Goal: Find specific page/section: Find specific page/section

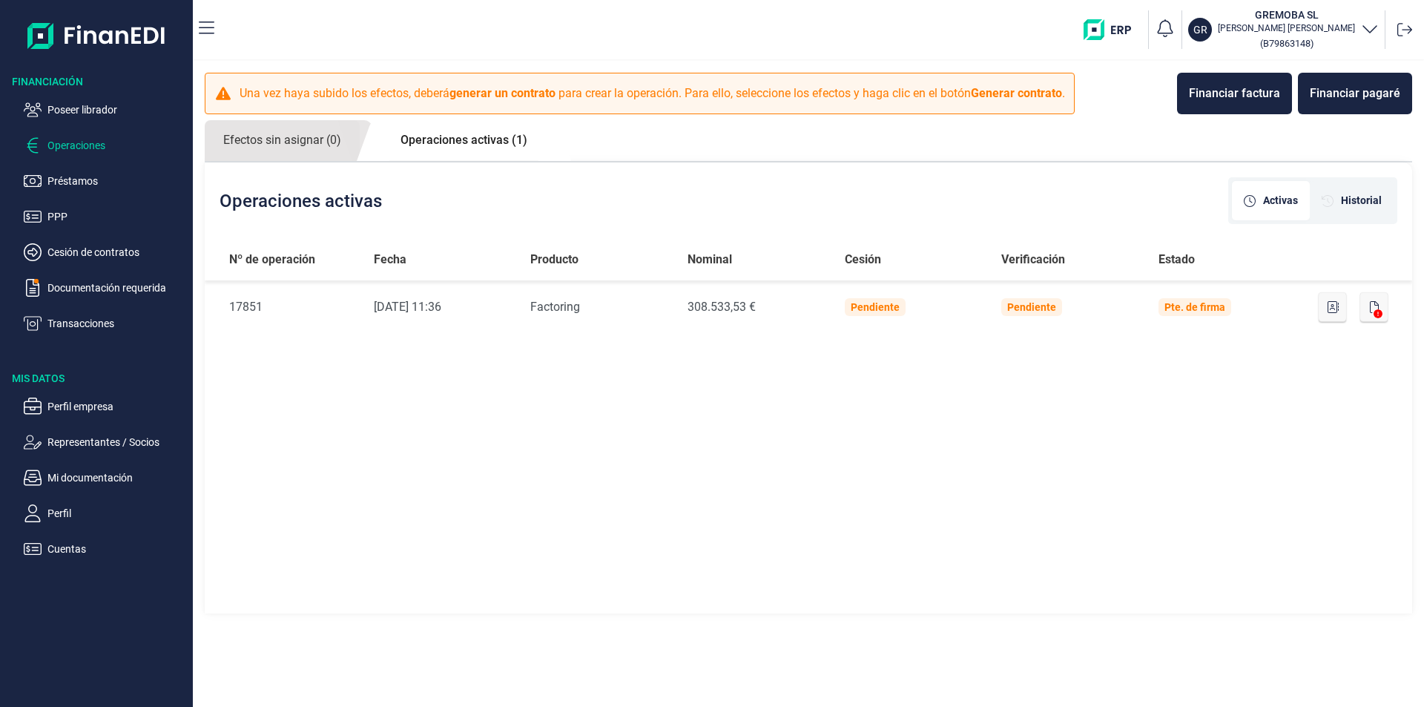
click at [476, 142] on link "Operaciones activas (1)" at bounding box center [464, 140] width 164 height 40
click at [491, 141] on link "Operaciones activas (1)" at bounding box center [464, 140] width 164 height 40
click at [1300, 198] on div "Activas" at bounding box center [1271, 200] width 78 height 39
click at [1355, 199] on span "Historial" at bounding box center [1361, 201] width 41 height 16
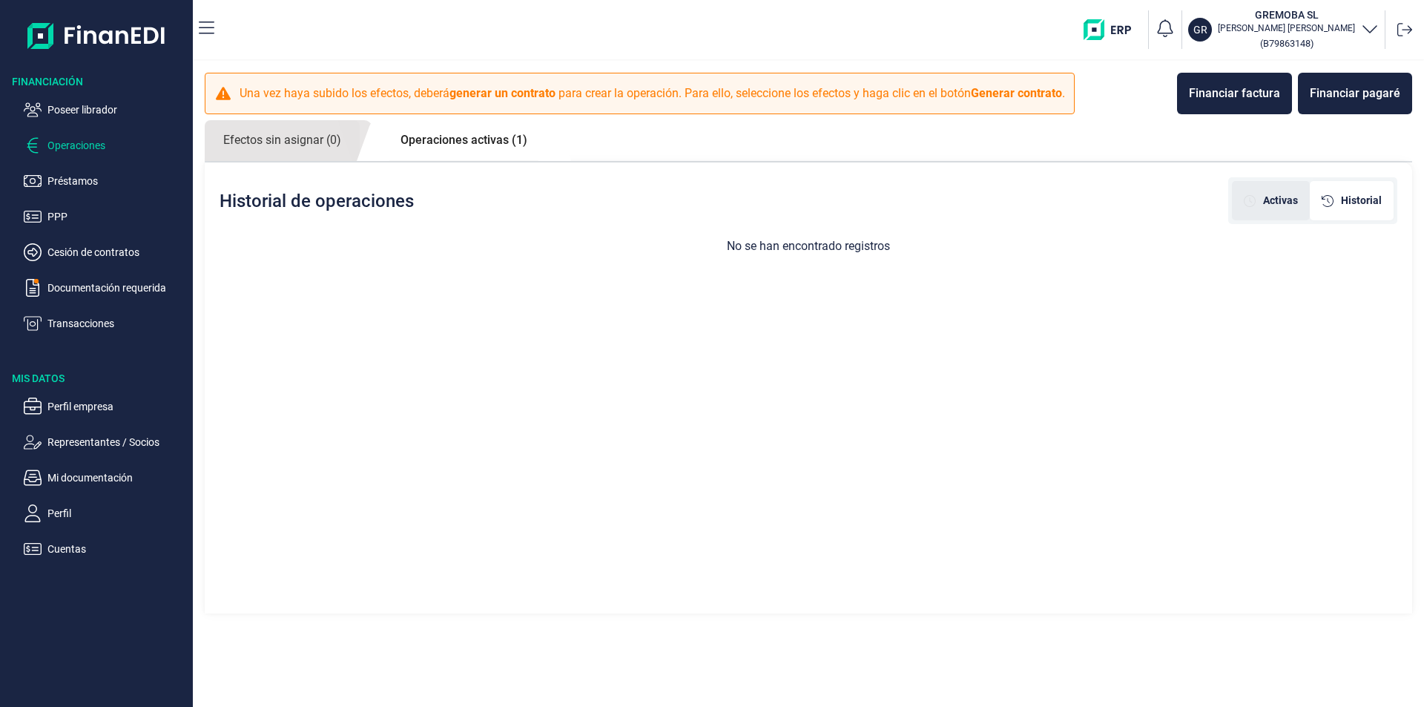
click at [1297, 199] on span "Activas" at bounding box center [1280, 201] width 35 height 16
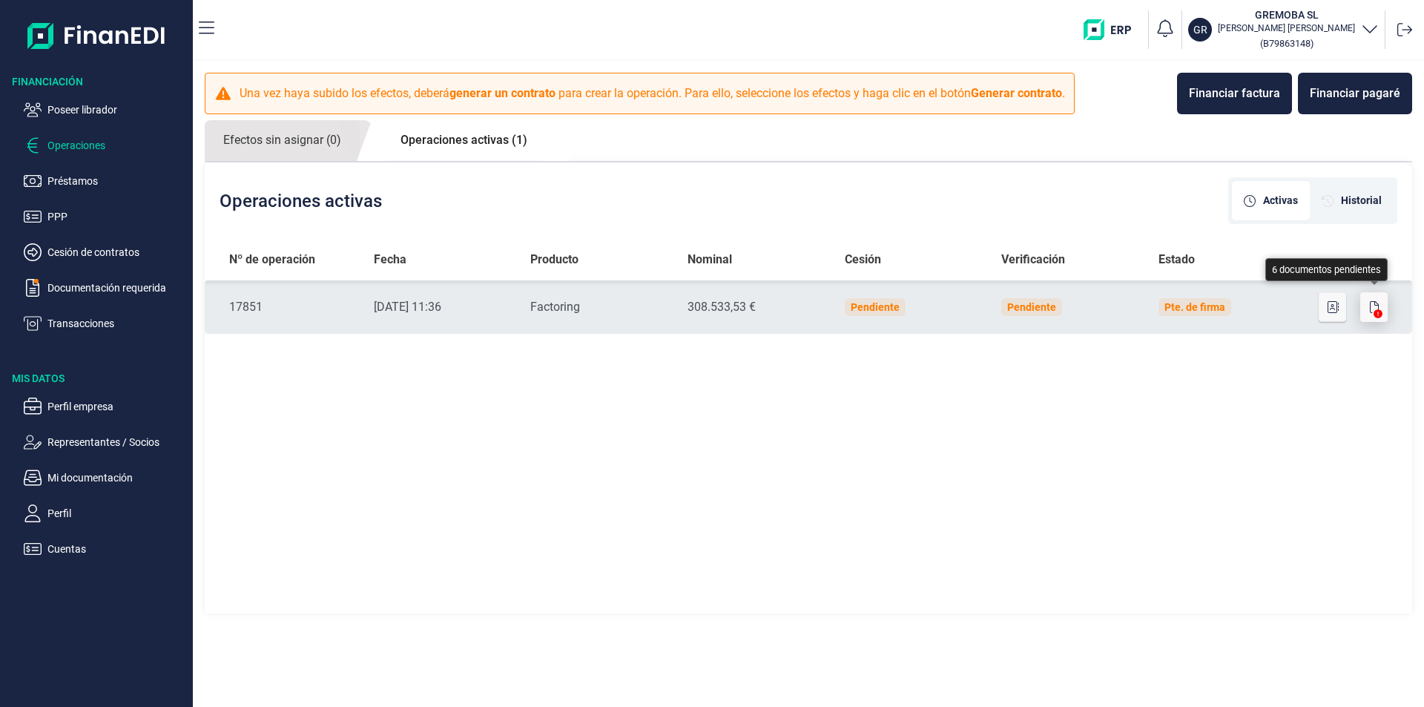
click at [1380, 306] on button "button" at bounding box center [1374, 307] width 28 height 30
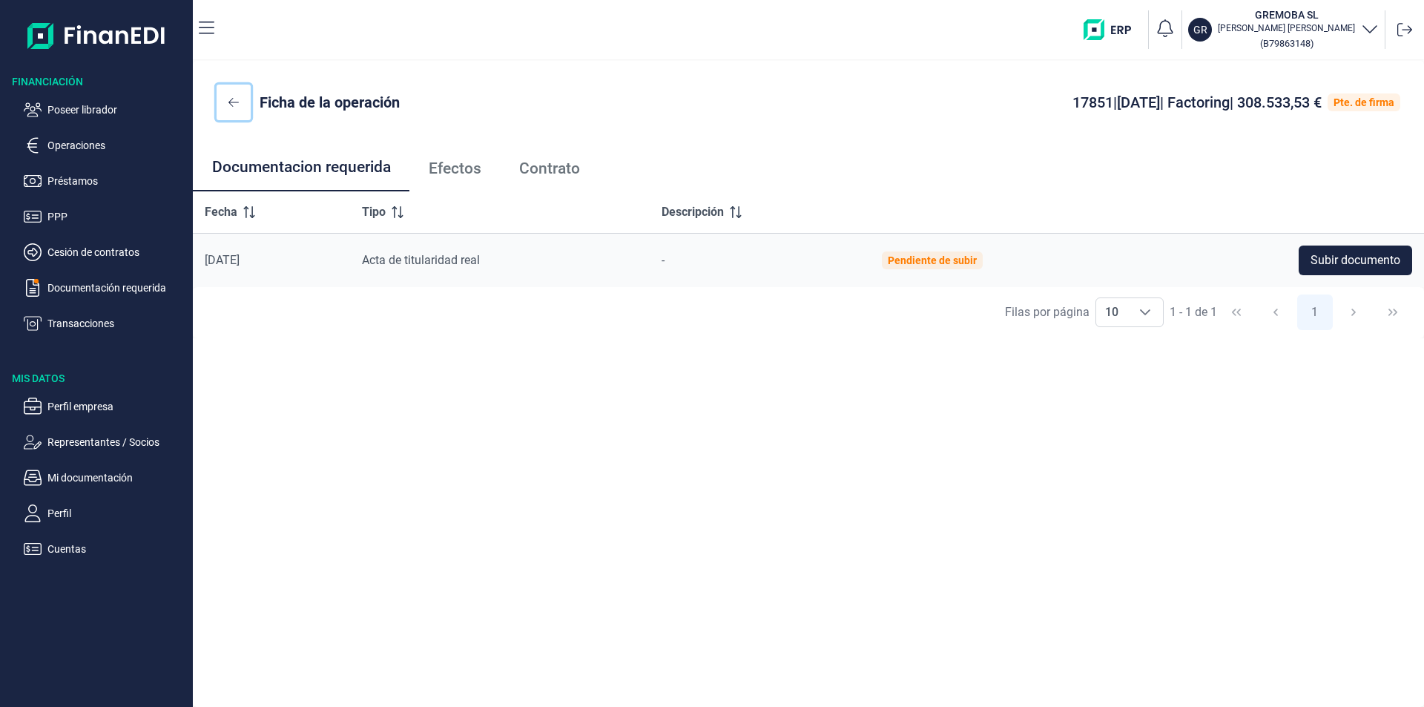
click at [231, 99] on icon at bounding box center [233, 102] width 10 height 9
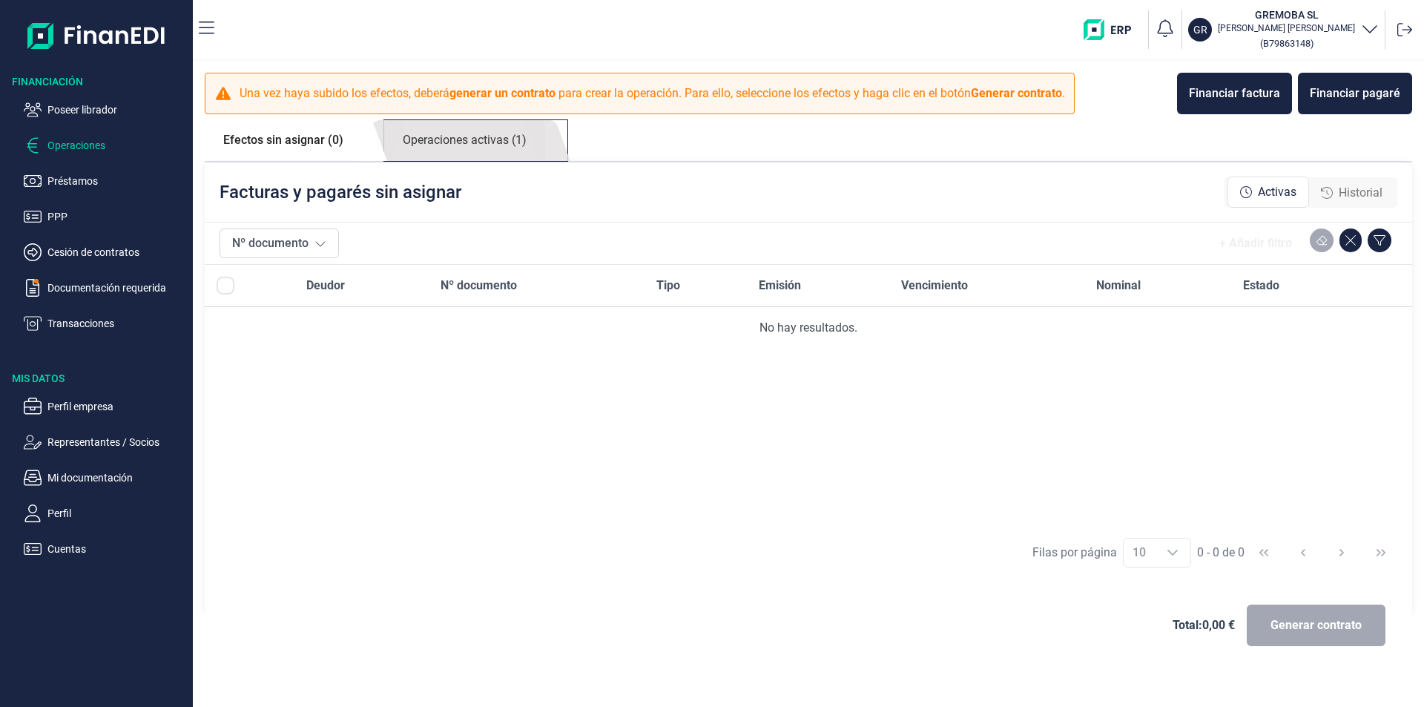
click at [506, 141] on link "Operaciones activas (1)" at bounding box center [464, 140] width 161 height 41
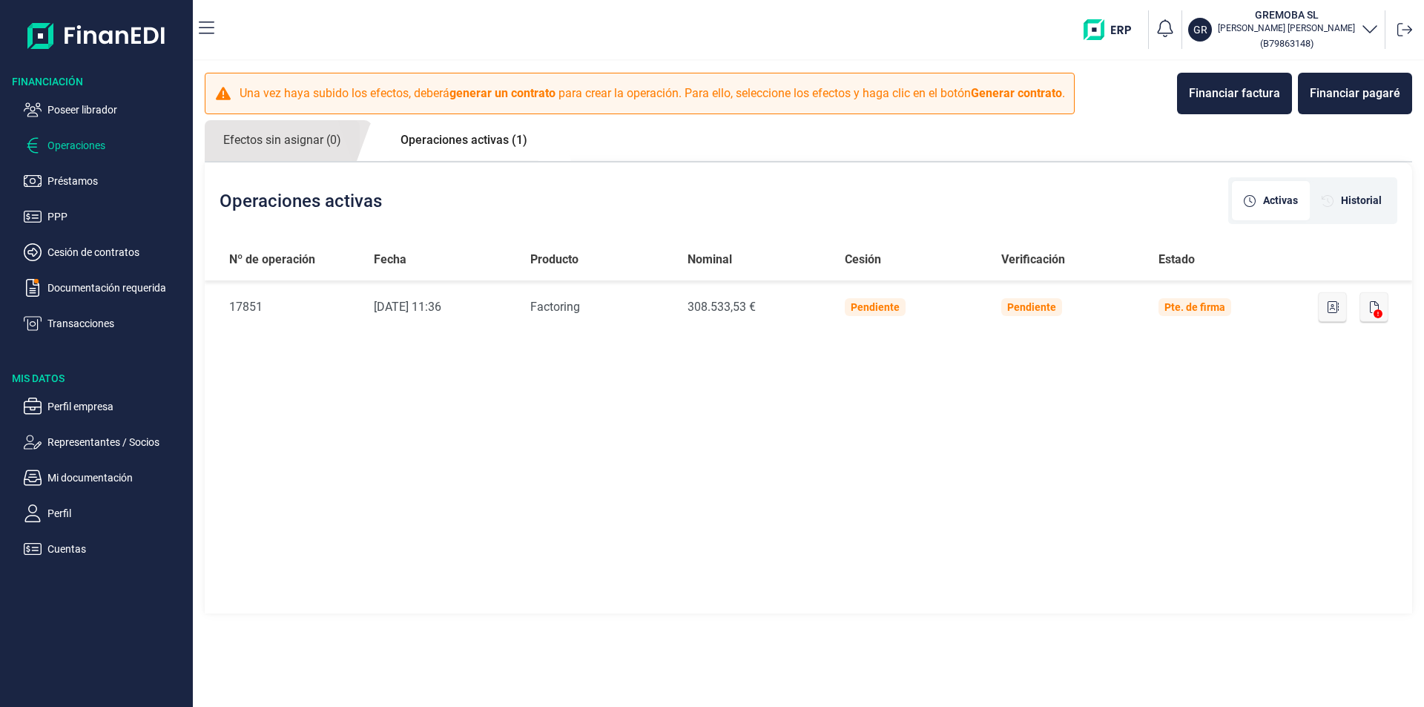
click at [483, 140] on link "Operaciones activas (1)" at bounding box center [464, 140] width 164 height 40
click at [121, 251] on p "Cesión de contratos" at bounding box center [116, 252] width 139 height 18
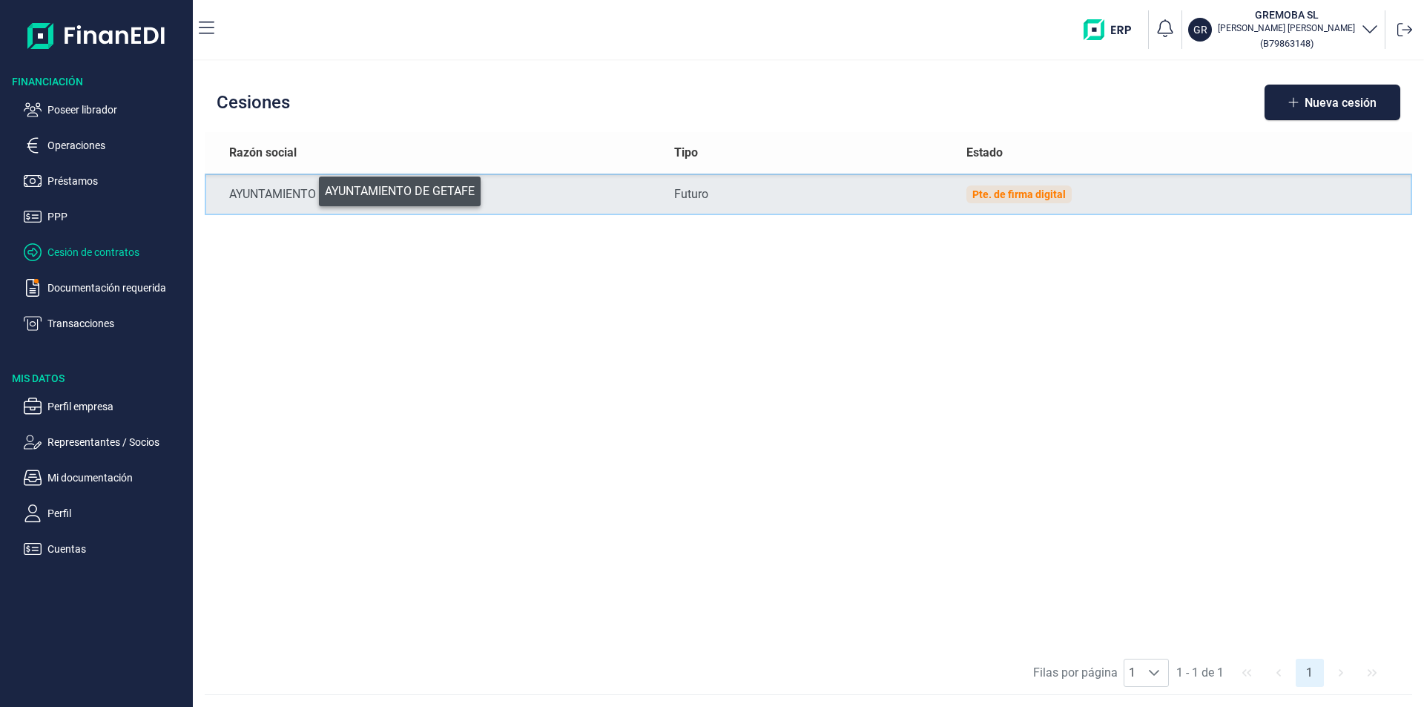
click at [308, 188] on div "AYUNTAMIENTO DE GETAFE" at bounding box center [439, 194] width 421 height 18
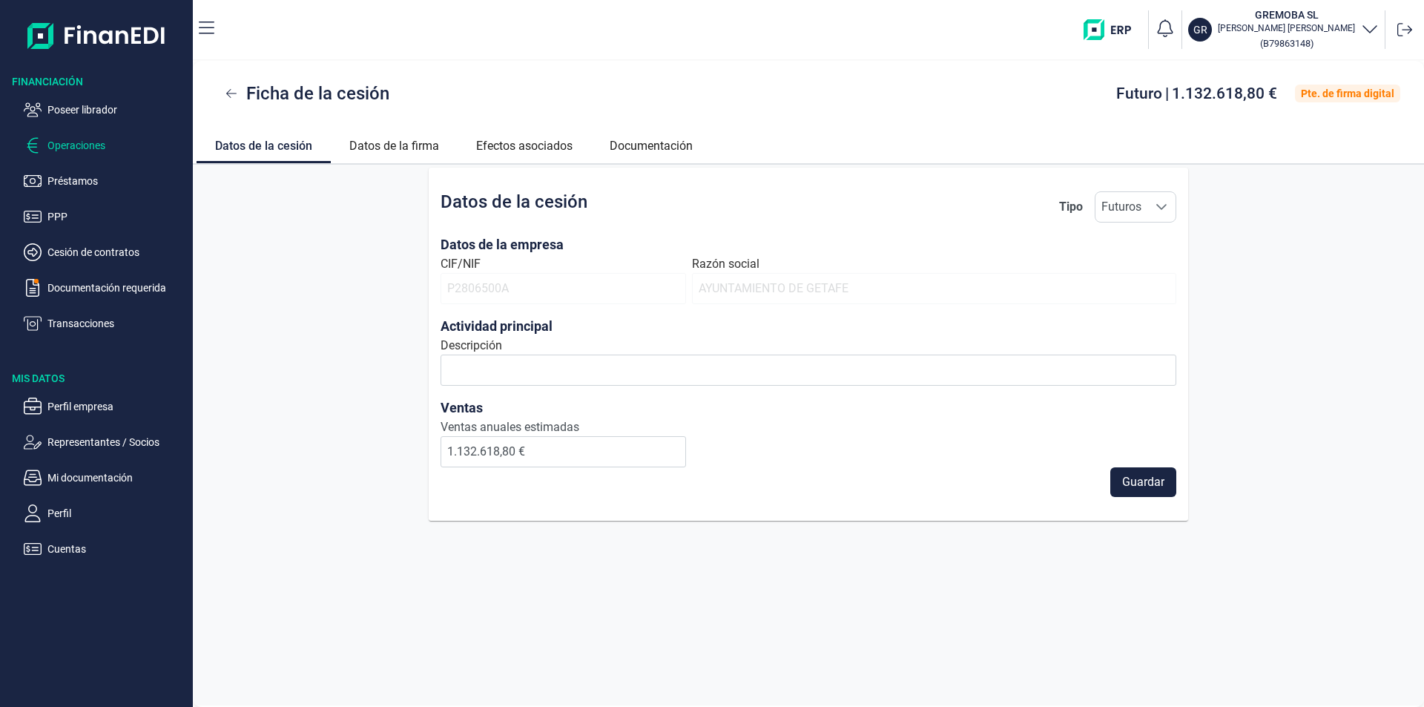
click at [89, 145] on p "Operaciones" at bounding box center [116, 145] width 139 height 18
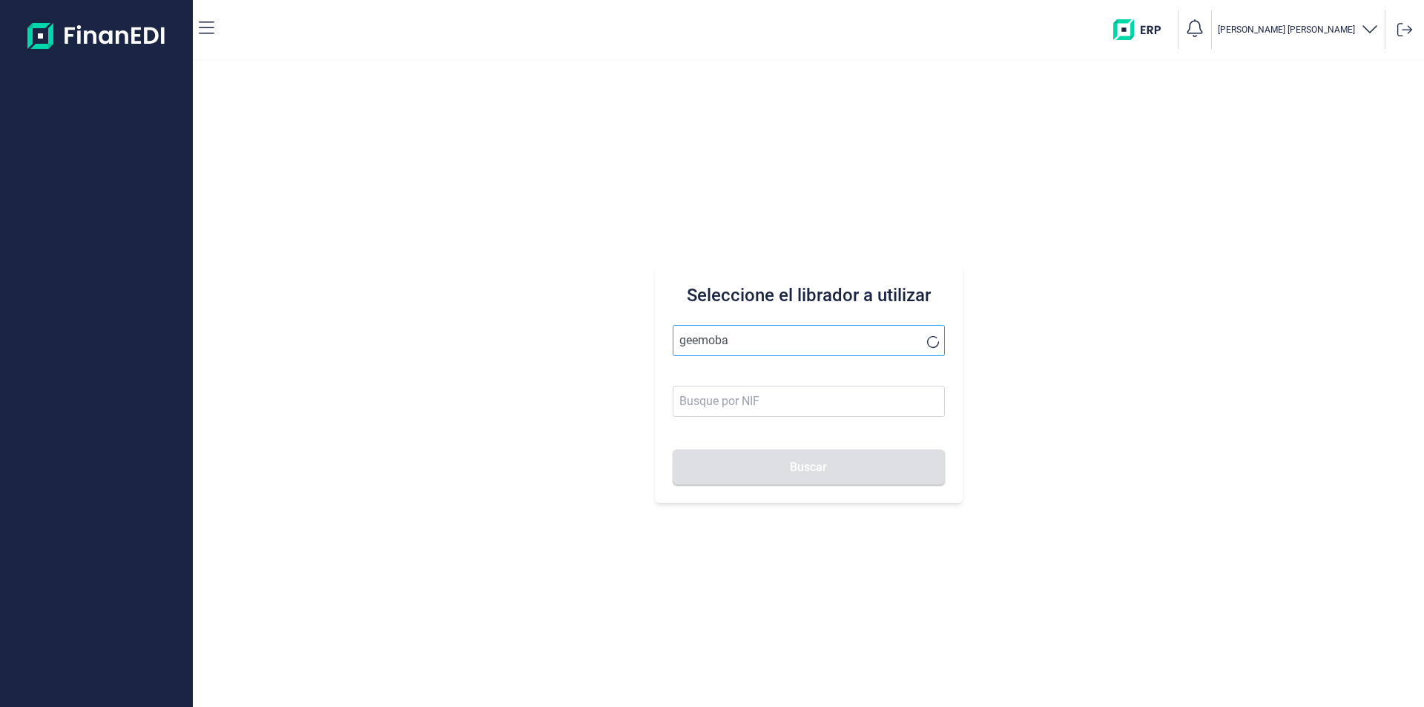
click at [694, 340] on input "geemoba" at bounding box center [809, 340] width 272 height 31
click at [673, 449] on button "Buscar" at bounding box center [809, 467] width 272 height 36
drag, startPoint x: 738, startPoint y: 344, endPoint x: 526, endPoint y: 324, distance: 212.3
click at [526, 324] on div "Seleccione el librador a utilizar gremoba Buscar" at bounding box center [808, 384] width 1231 height 646
click at [673, 449] on button "Buscar" at bounding box center [809, 467] width 272 height 36
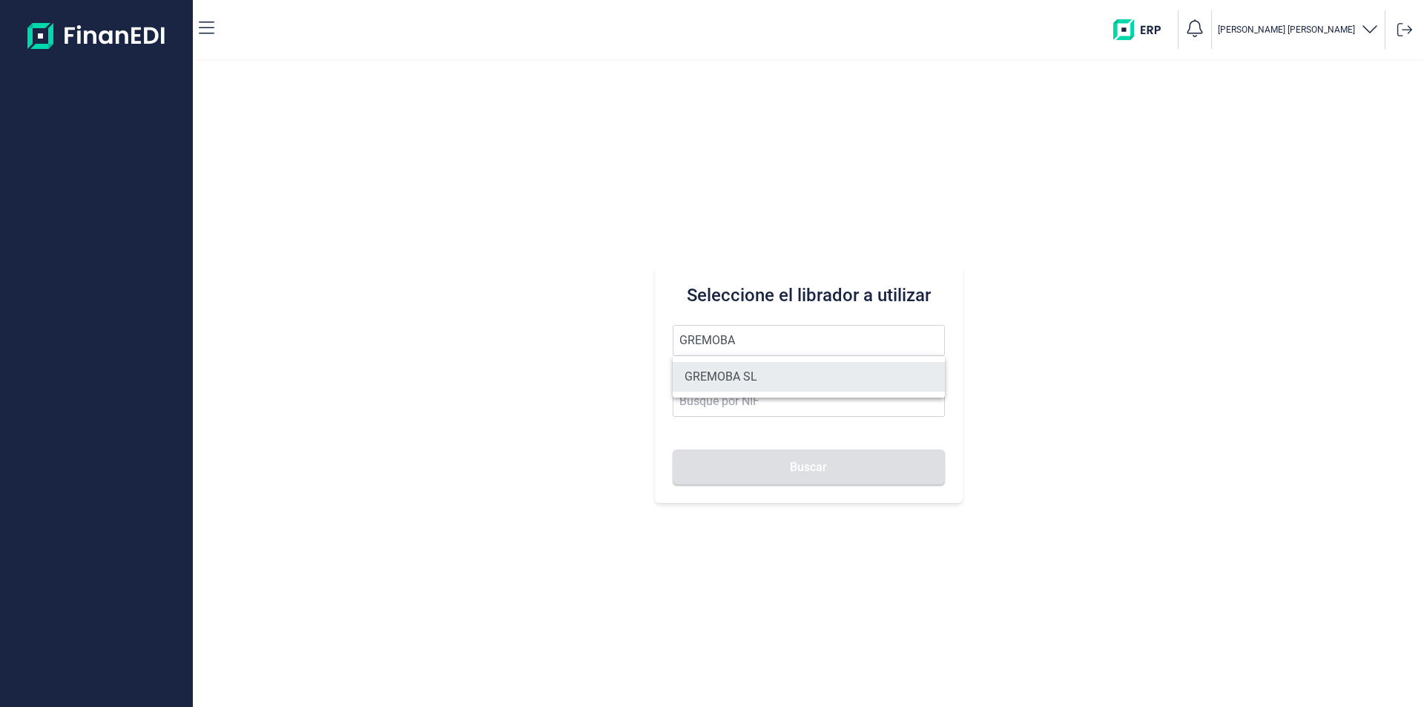
click at [751, 381] on li "GREMOBA SL" at bounding box center [809, 377] width 272 height 30
type input "GREMOBA SL"
type input "B79863148"
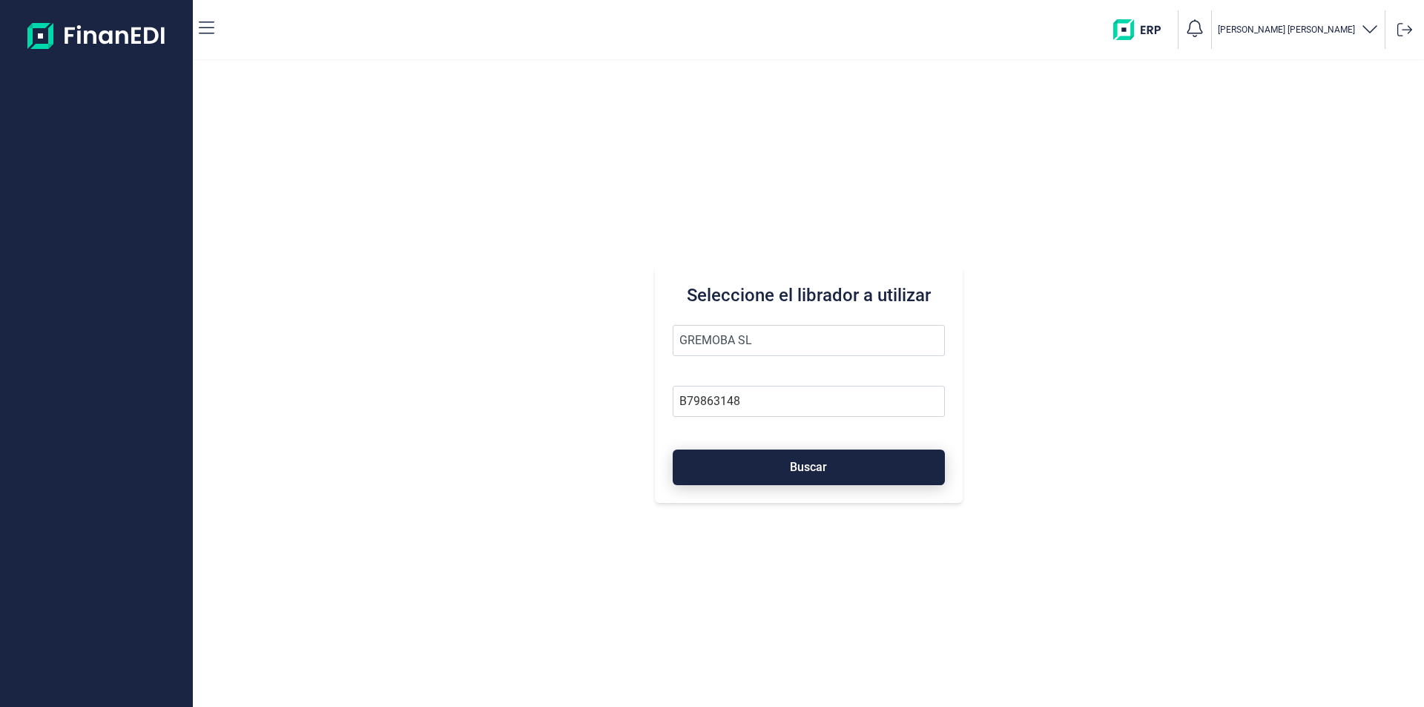
click at [809, 466] on span "Buscar" at bounding box center [808, 466] width 37 height 11
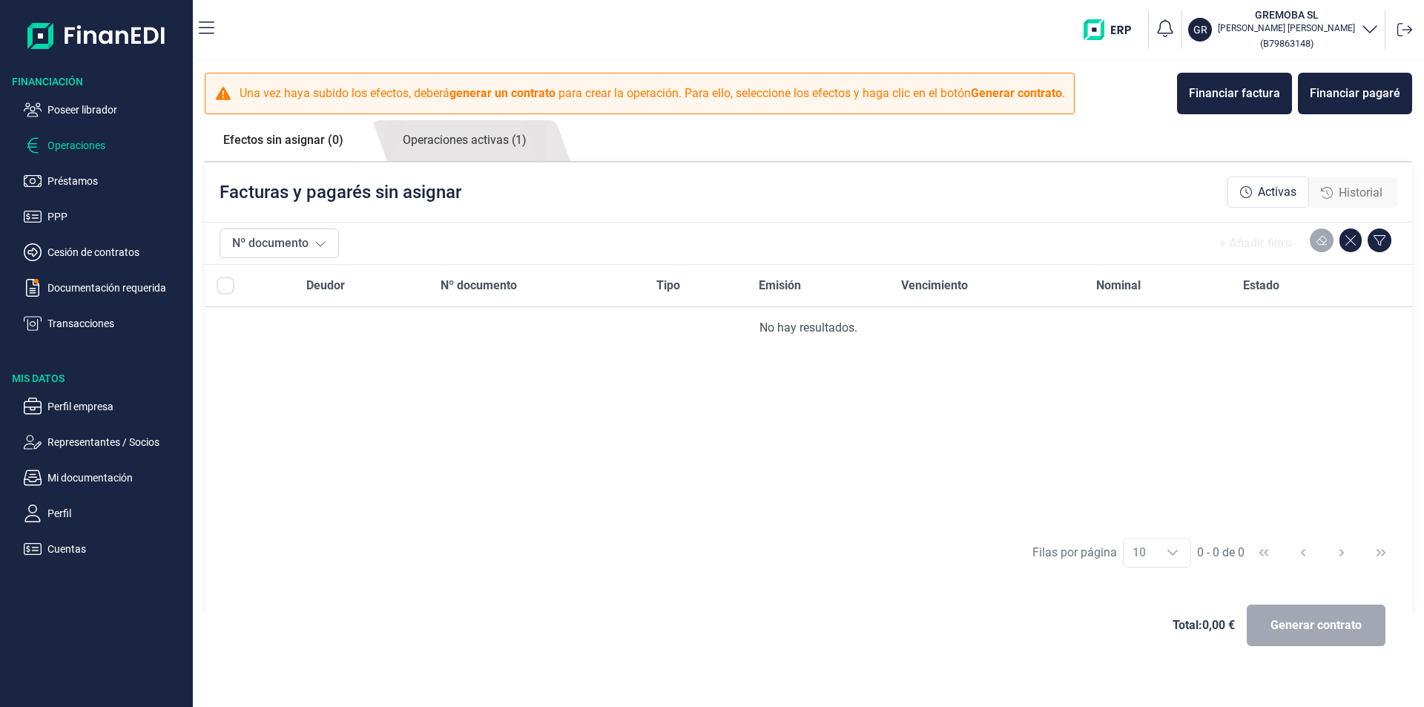
click at [78, 144] on p "Operaciones" at bounding box center [116, 145] width 139 height 18
click at [496, 149] on link "Operaciones activas (1)" at bounding box center [464, 140] width 161 height 41
